Goal: Task Accomplishment & Management: Manage account settings

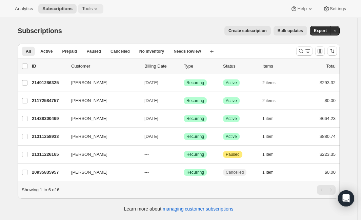
click at [89, 9] on button "Tools" at bounding box center [90, 8] width 25 height 9
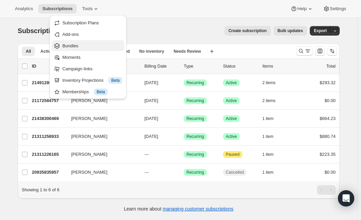
drag, startPoint x: 86, startPoint y: 23, endPoint x: 77, endPoint y: 49, distance: 27.6
click at [77, 49] on ul "Subscription Plans Add-ons Bundles Moments Campaign links Inventory Projections…" at bounding box center [87, 57] width 73 height 80
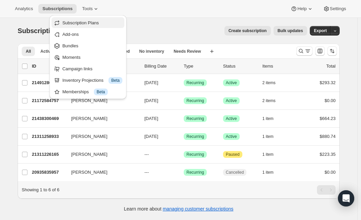
click at [85, 22] on span "Subscription Plans" at bounding box center [80, 22] width 37 height 5
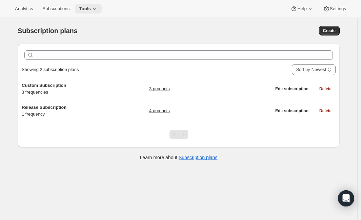
click at [93, 6] on icon at bounding box center [94, 8] width 7 height 7
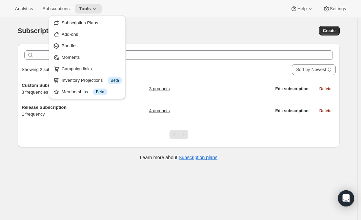
click at [193, 37] on div "Subscription plans. This page is ready Subscription plans Create" at bounding box center [179, 31] width 322 height 26
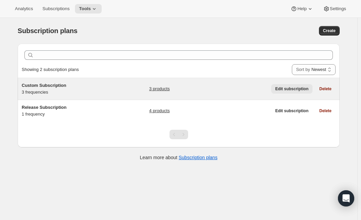
click at [283, 92] on button "Edit subscription" at bounding box center [291, 88] width 41 height 9
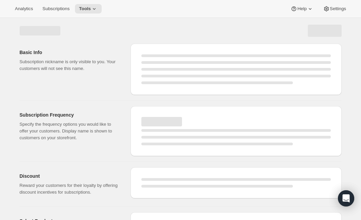
select select "WEEK"
select select "MONTH"
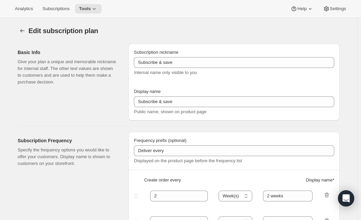
type input "Custom Subscription"
type input "1"
select select "MONTH"
type input "1 month"
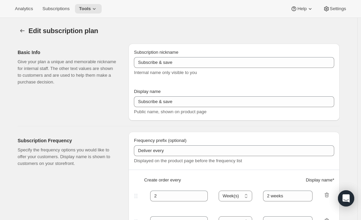
type input "2"
type input "2 Months"
type input "Choose which wines you’d like, how many bottles you’d like of each, and how oft…"
select select "MONTH"
click at [25, 33] on icon "Subscription plans" at bounding box center [22, 30] width 7 height 7
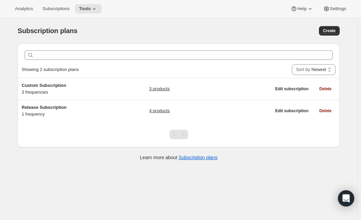
click at [155, 24] on div "Subscription plans. This page is ready Subscription plans Create" at bounding box center [179, 31] width 322 height 26
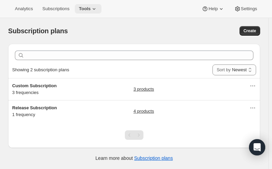
click at [88, 9] on span "Tools" at bounding box center [85, 8] width 12 height 5
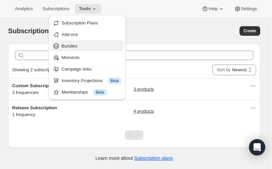
click at [86, 48] on span "Bundles" at bounding box center [92, 46] width 60 height 7
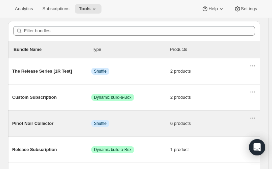
scroll to position [81, 0]
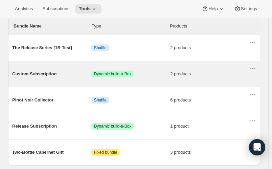
click at [42, 73] on span "Custom Subscription" at bounding box center [51, 73] width 79 height 7
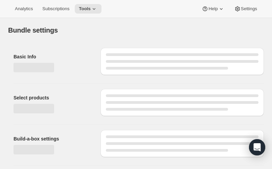
type input "Custom Subscription"
